Goal: Information Seeking & Learning: Check status

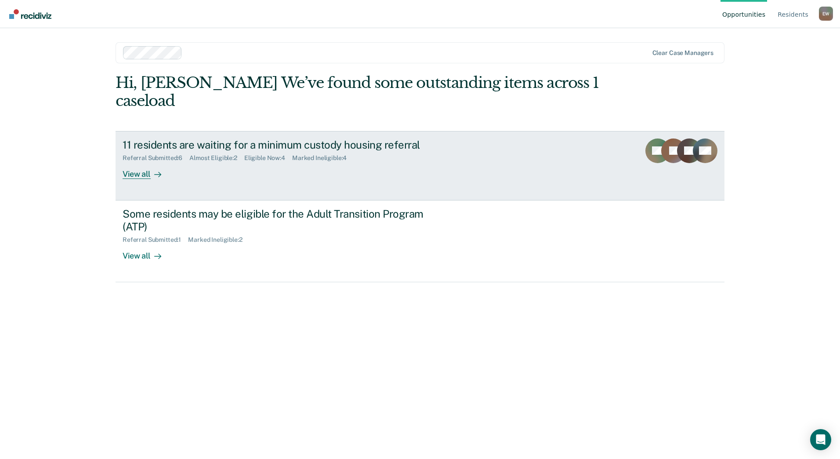
click at [149, 173] on div "View all" at bounding box center [147, 170] width 49 height 17
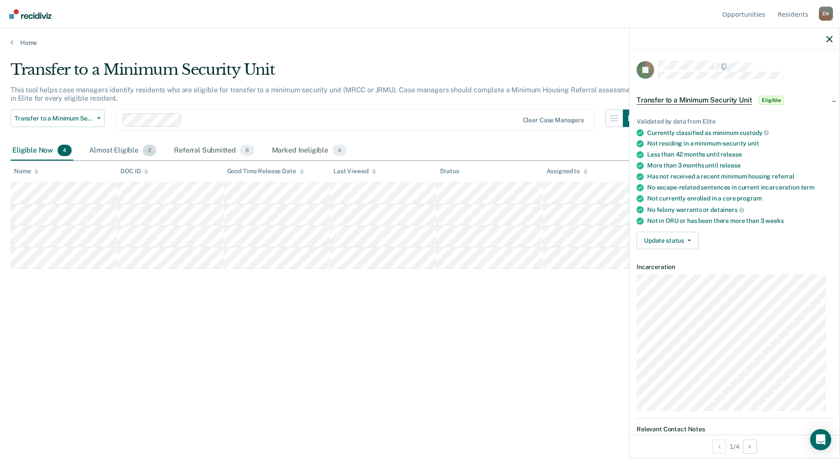
click at [128, 152] on div "Almost Eligible 2" at bounding box center [122, 150] width 71 height 19
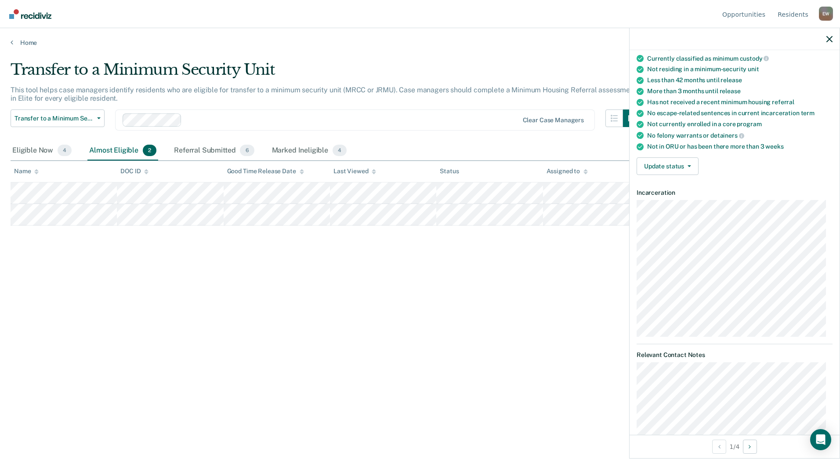
scroll to position [88, 0]
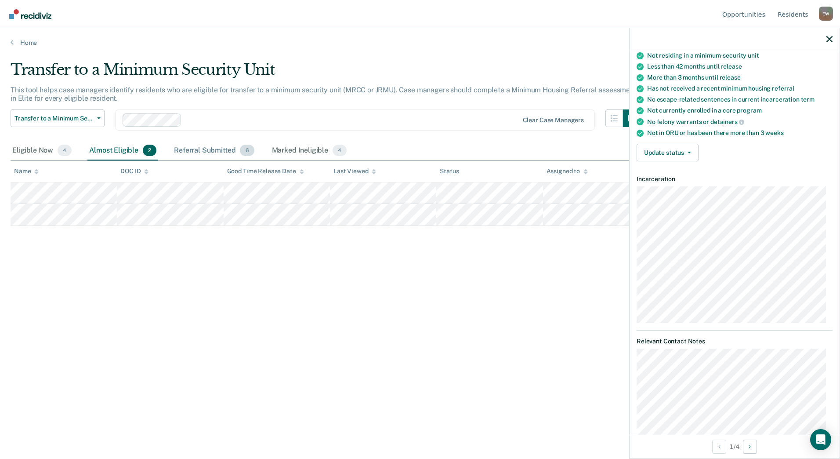
click at [194, 145] on div "Referral Submitted 6" at bounding box center [213, 150] width 83 height 19
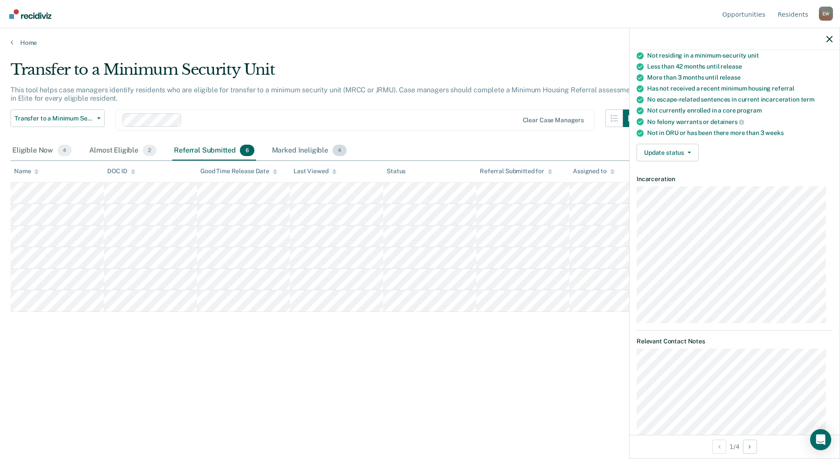
click at [312, 148] on div "Marked Ineligible 4" at bounding box center [309, 150] width 79 height 19
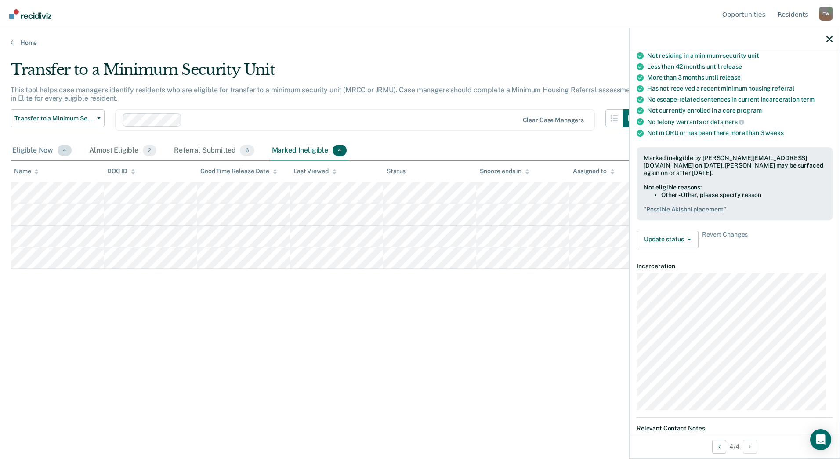
click at [40, 152] on div "Eligible Now 4" at bounding box center [42, 150] width 63 height 19
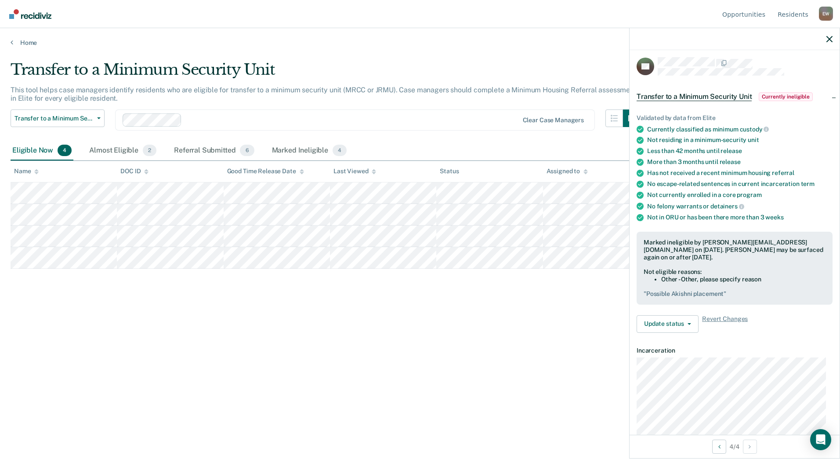
scroll to position [0, 0]
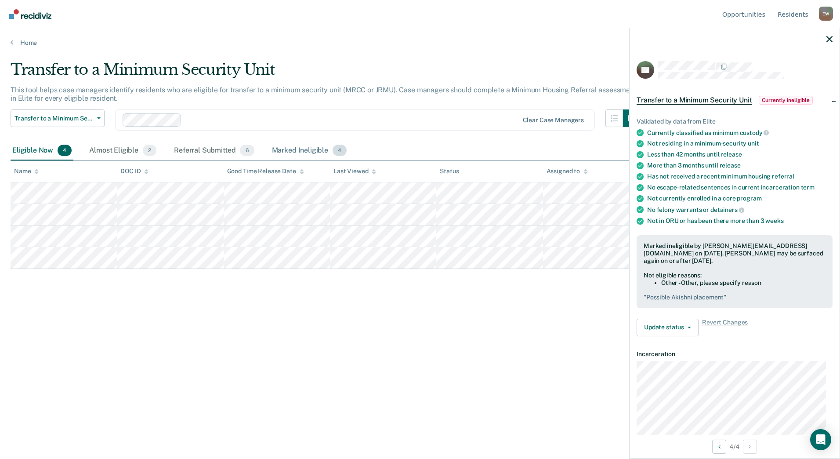
click at [299, 152] on div "Marked Ineligible 4" at bounding box center [309, 150] width 79 height 19
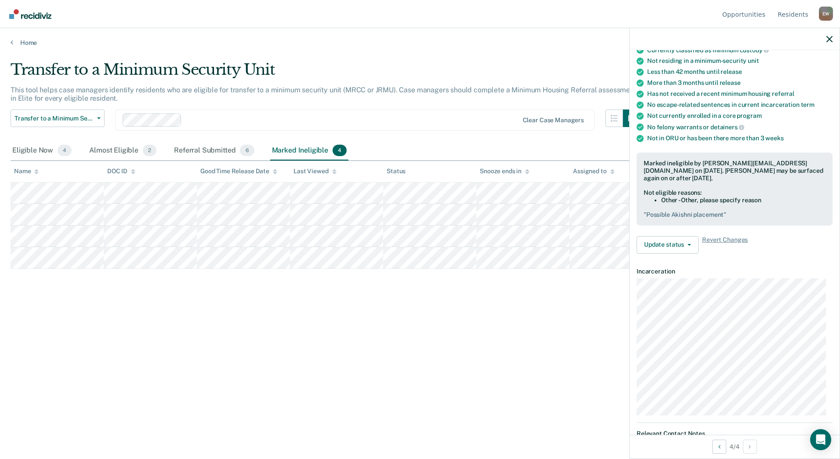
scroll to position [88, 0]
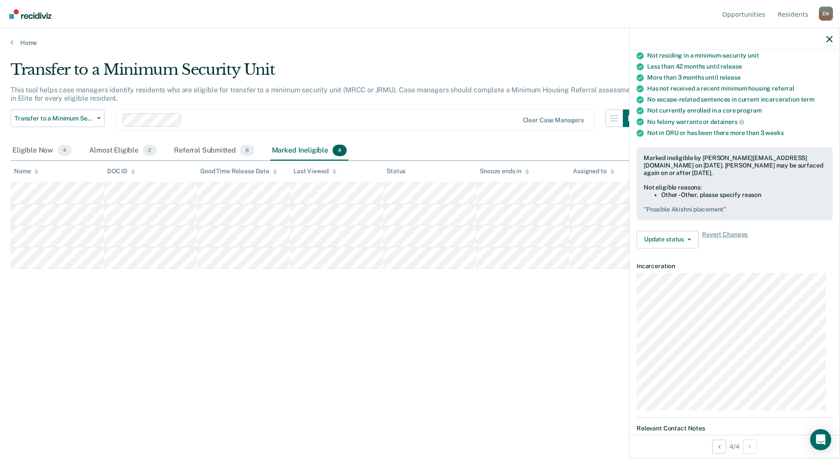
drag, startPoint x: 98, startPoint y: 148, endPoint x: 77, endPoint y: 148, distance: 20.7
click at [98, 148] on div "Almost Eligible 2" at bounding box center [122, 150] width 71 height 19
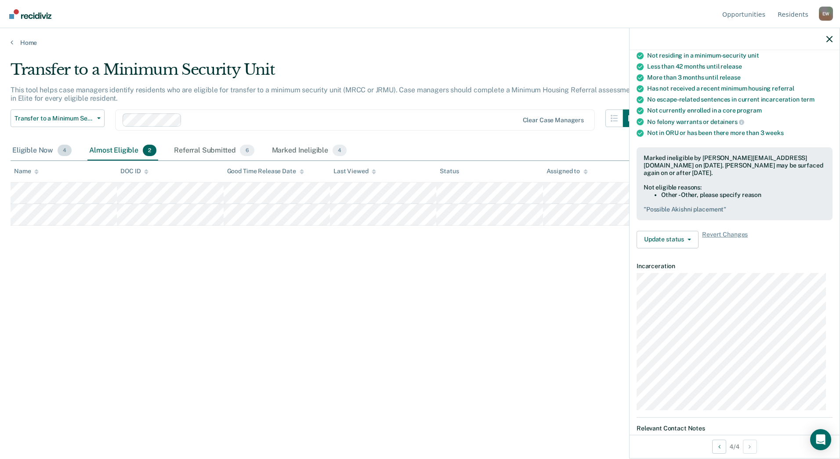
click at [42, 148] on div "Eligible Now 4" at bounding box center [42, 150] width 63 height 19
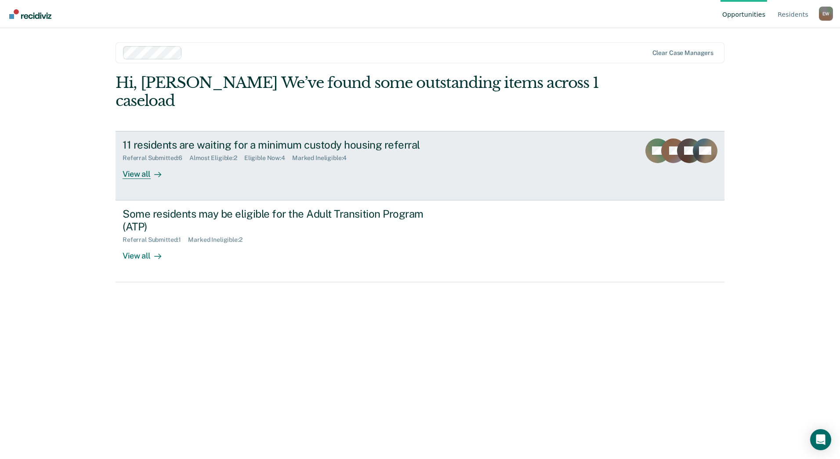
click at [160, 172] on icon at bounding box center [157, 174] width 7 height 7
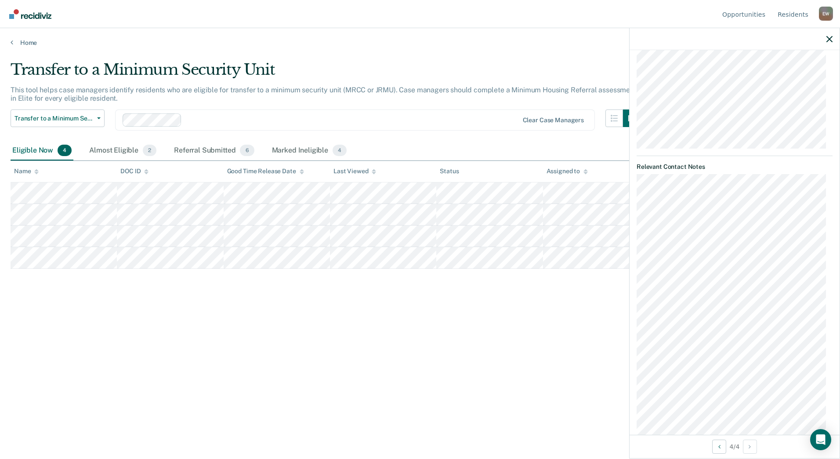
scroll to position [43, 0]
